Goal: Task Accomplishment & Management: Use online tool/utility

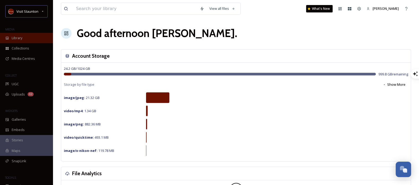
click at [17, 35] on div "Library" at bounding box center [26, 38] width 53 height 10
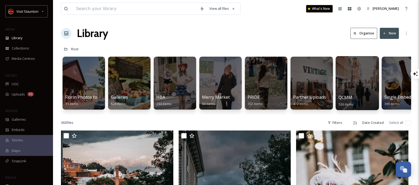
click at [347, 75] on div at bounding box center [357, 83] width 43 height 54
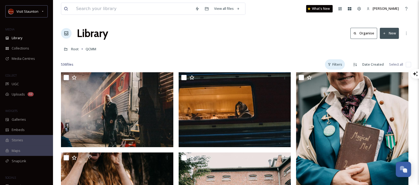
click at [340, 65] on div "Filters" at bounding box center [335, 64] width 20 height 10
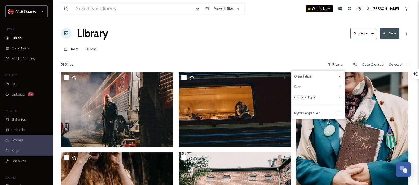
click at [341, 77] on icon at bounding box center [340, 76] width 4 height 4
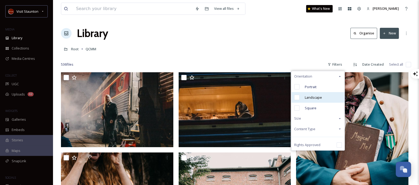
click at [298, 96] on input "checkbox" at bounding box center [296, 97] width 5 height 5
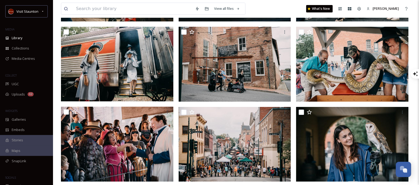
scroll to position [130, 0]
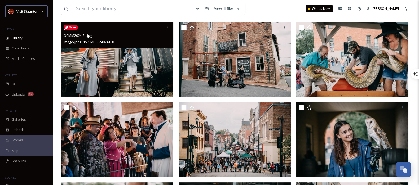
click at [138, 77] on img at bounding box center [117, 59] width 112 height 75
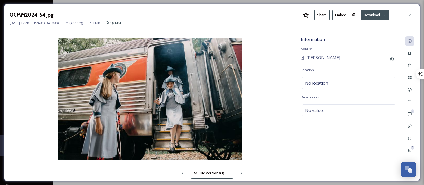
click at [356, 13] on button at bounding box center [353, 15] width 9 height 11
click at [406, 14] on div at bounding box center [410, 15] width 10 height 10
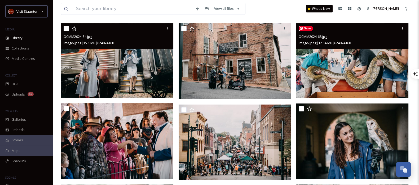
click at [370, 85] on img at bounding box center [352, 60] width 112 height 75
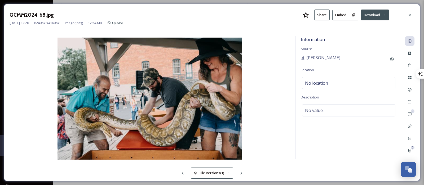
click at [358, 15] on button at bounding box center [353, 15] width 9 height 11
click at [412, 14] on icon at bounding box center [410, 15] width 4 height 4
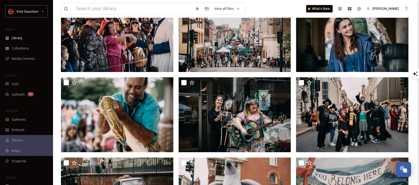
scroll to position [238, 0]
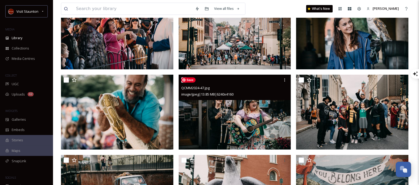
click at [270, 133] on img at bounding box center [235, 112] width 112 height 75
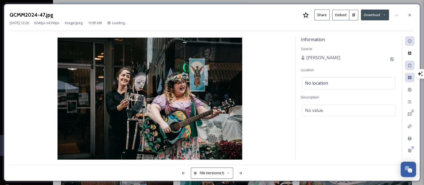
click at [353, 16] on icon at bounding box center [353, 14] width 3 height 3
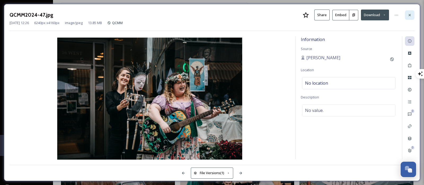
click at [409, 18] on div at bounding box center [410, 15] width 10 height 10
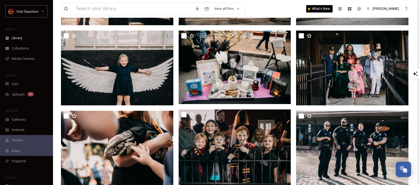
scroll to position [689, 0]
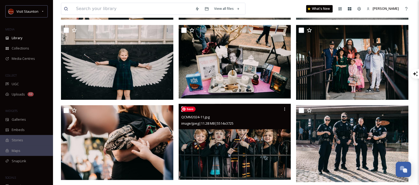
click at [272, 161] on img at bounding box center [235, 142] width 112 height 76
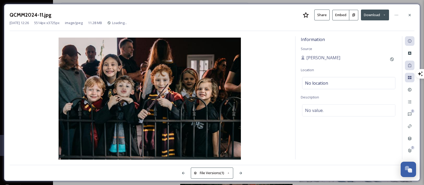
click at [356, 17] on button at bounding box center [353, 15] width 9 height 11
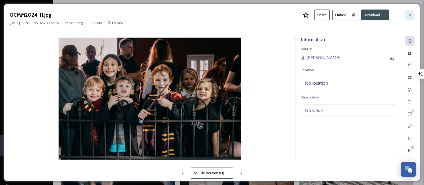
click at [407, 11] on div at bounding box center [410, 15] width 10 height 10
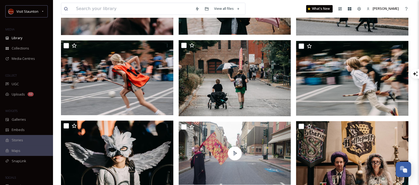
scroll to position [928, 0]
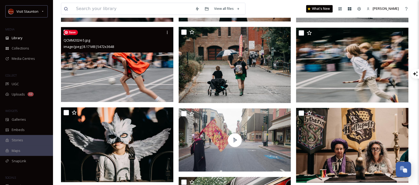
click at [160, 85] on img at bounding box center [117, 64] width 112 height 75
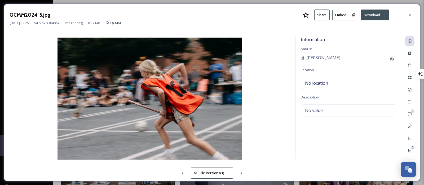
click at [355, 13] on icon at bounding box center [353, 14] width 3 height 3
click at [411, 13] on icon at bounding box center [410, 15] width 4 height 4
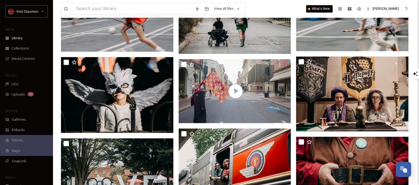
scroll to position [1007, 0]
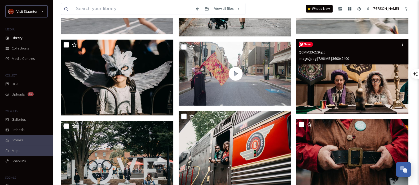
click at [384, 89] on img at bounding box center [352, 76] width 112 height 75
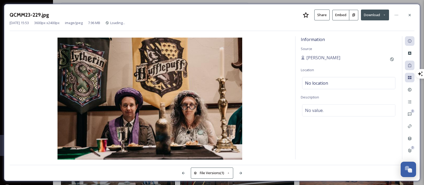
click at [354, 13] on icon at bounding box center [353, 14] width 3 height 3
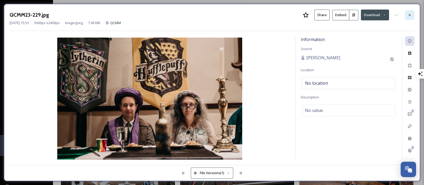
click at [412, 14] on icon at bounding box center [410, 15] width 4 height 4
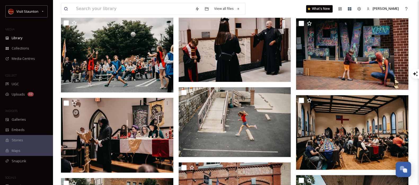
scroll to position [1184, 0]
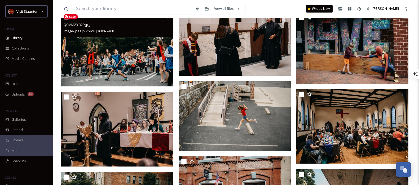
click at [143, 70] on img at bounding box center [117, 48] width 112 height 75
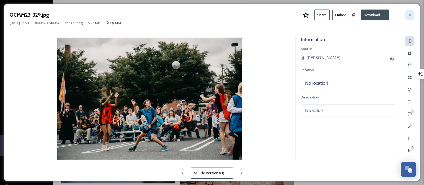
click at [411, 15] on icon at bounding box center [410, 15] width 4 height 4
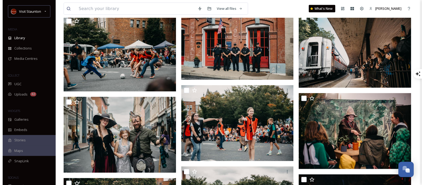
scroll to position [1369, 0]
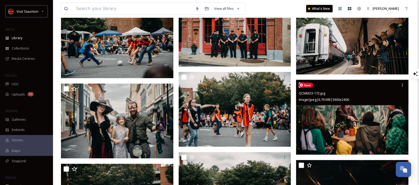
click at [376, 139] on img at bounding box center [352, 117] width 112 height 75
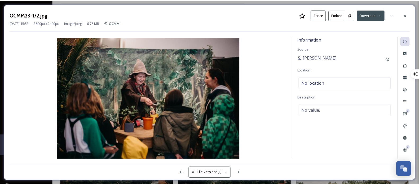
scroll to position [1370, 0]
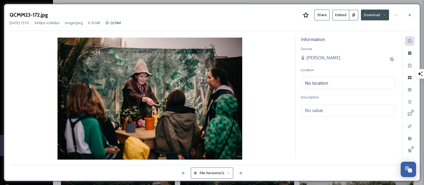
click at [354, 14] on icon at bounding box center [353, 15] width 3 height 3
click at [409, 16] on icon at bounding box center [410, 15] width 4 height 4
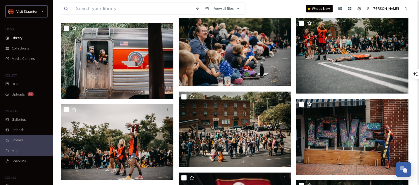
scroll to position [1701, 0]
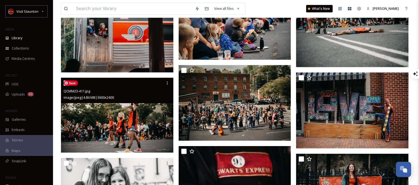
click at [140, 122] on img at bounding box center [117, 115] width 112 height 75
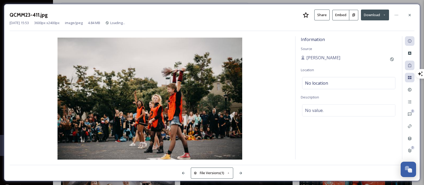
click at [355, 14] on icon at bounding box center [353, 15] width 3 height 3
click at [408, 16] on icon at bounding box center [410, 15] width 4 height 4
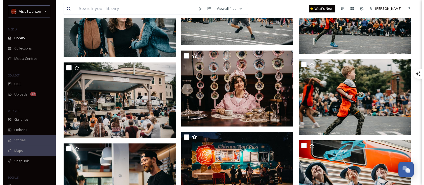
scroll to position [2298, 0]
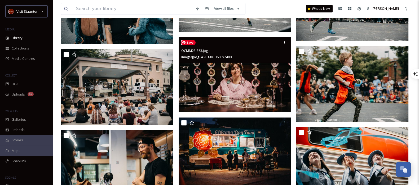
click at [257, 96] on img at bounding box center [235, 74] width 112 height 75
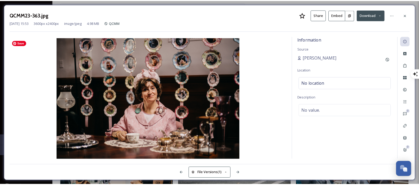
scroll to position [2299, 0]
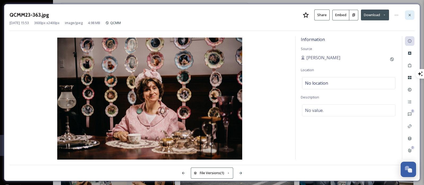
click at [407, 15] on div at bounding box center [410, 15] width 10 height 10
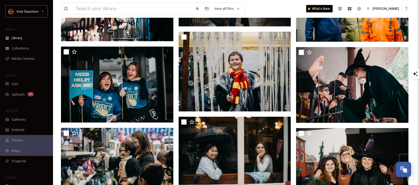
scroll to position [4671, 0]
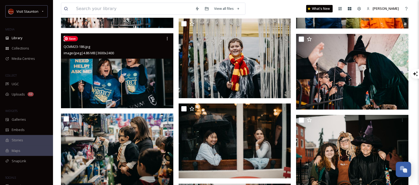
click at [135, 96] on img at bounding box center [117, 70] width 112 height 75
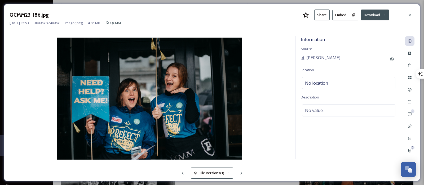
click at [352, 15] on icon at bounding box center [353, 15] width 3 height 3
click at [412, 12] on div at bounding box center [410, 15] width 10 height 10
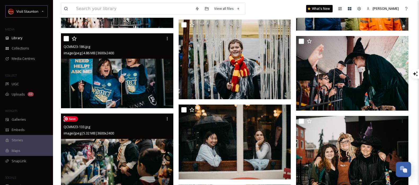
click at [146, 164] on img at bounding box center [117, 151] width 112 height 75
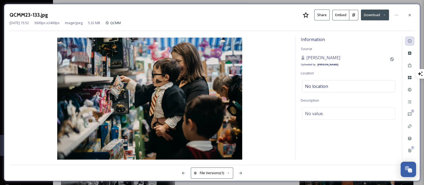
click at [355, 15] on icon at bounding box center [353, 14] width 3 height 3
click at [409, 16] on icon at bounding box center [410, 15] width 4 height 4
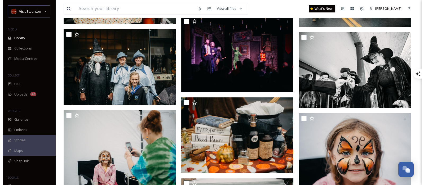
scroll to position [5042, 0]
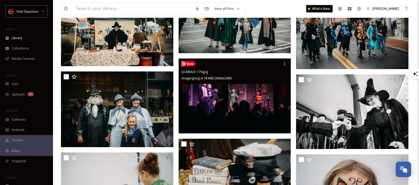
click at [250, 110] on img at bounding box center [235, 96] width 112 height 75
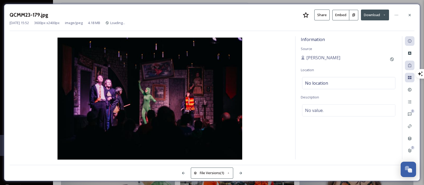
click at [354, 14] on icon at bounding box center [353, 15] width 3 height 3
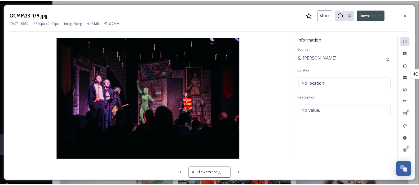
scroll to position [5043, 0]
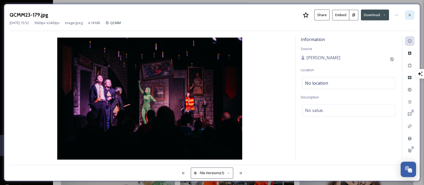
click at [407, 15] on div at bounding box center [410, 15] width 10 height 10
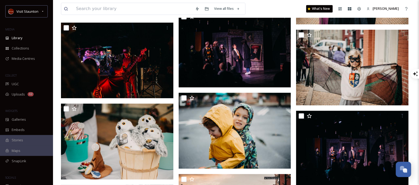
scroll to position [5829, 0]
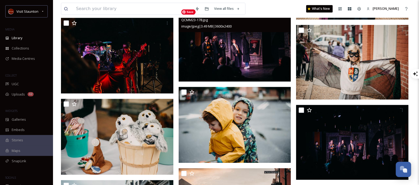
click at [249, 64] on img at bounding box center [235, 44] width 112 height 75
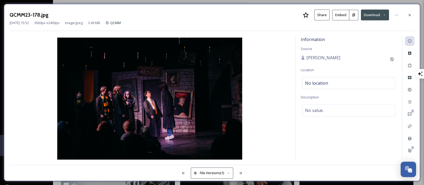
click at [352, 15] on icon at bounding box center [353, 14] width 3 height 3
click at [409, 16] on icon at bounding box center [410, 15] width 4 height 4
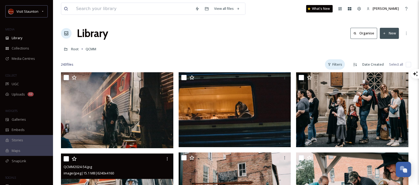
click at [337, 65] on div "Filters" at bounding box center [335, 64] width 20 height 10
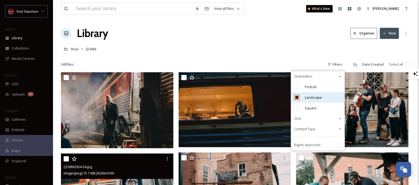
click at [298, 97] on input "checkbox" at bounding box center [296, 97] width 5 height 5
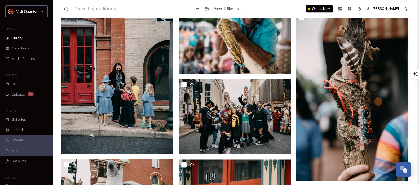
scroll to position [864, 0]
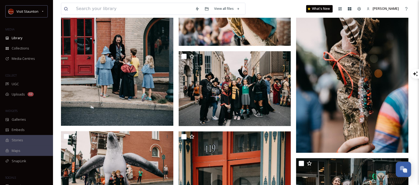
click at [353, 124] on img at bounding box center [352, 68] width 112 height 169
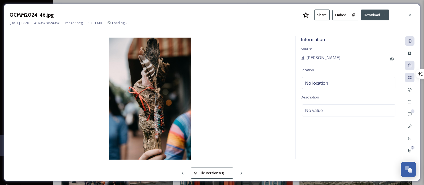
click at [352, 15] on icon at bounding box center [353, 14] width 3 height 3
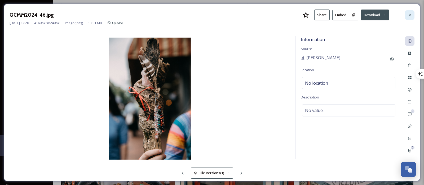
click at [409, 15] on icon at bounding box center [410, 15] width 4 height 4
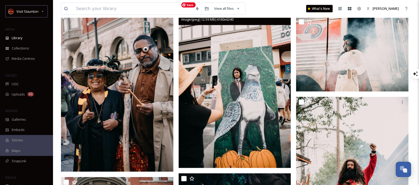
scroll to position [1500, 0]
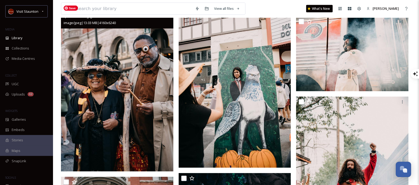
click at [127, 90] on img at bounding box center [117, 87] width 112 height 169
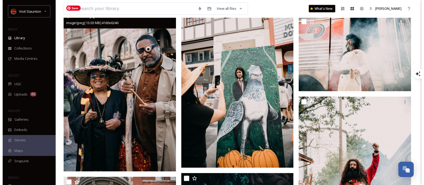
scroll to position [1326, 0]
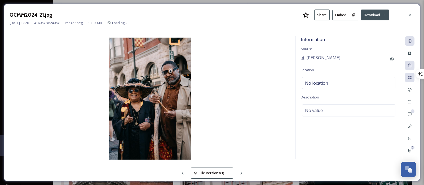
click at [355, 16] on button at bounding box center [353, 15] width 9 height 11
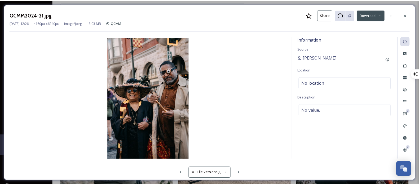
scroll to position [1343, 0]
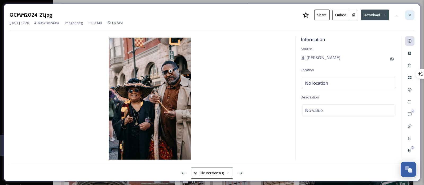
click at [410, 15] on icon at bounding box center [410, 15] width 4 height 4
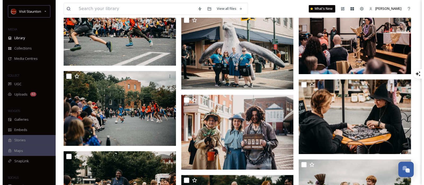
scroll to position [5554, 0]
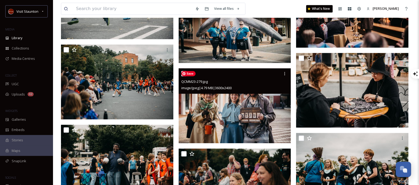
click at [276, 118] on img at bounding box center [235, 105] width 112 height 75
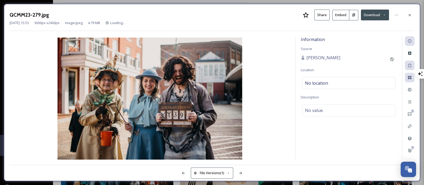
click at [353, 14] on icon at bounding box center [353, 15] width 3 height 3
